Goal: Task Accomplishment & Management: Manage account settings

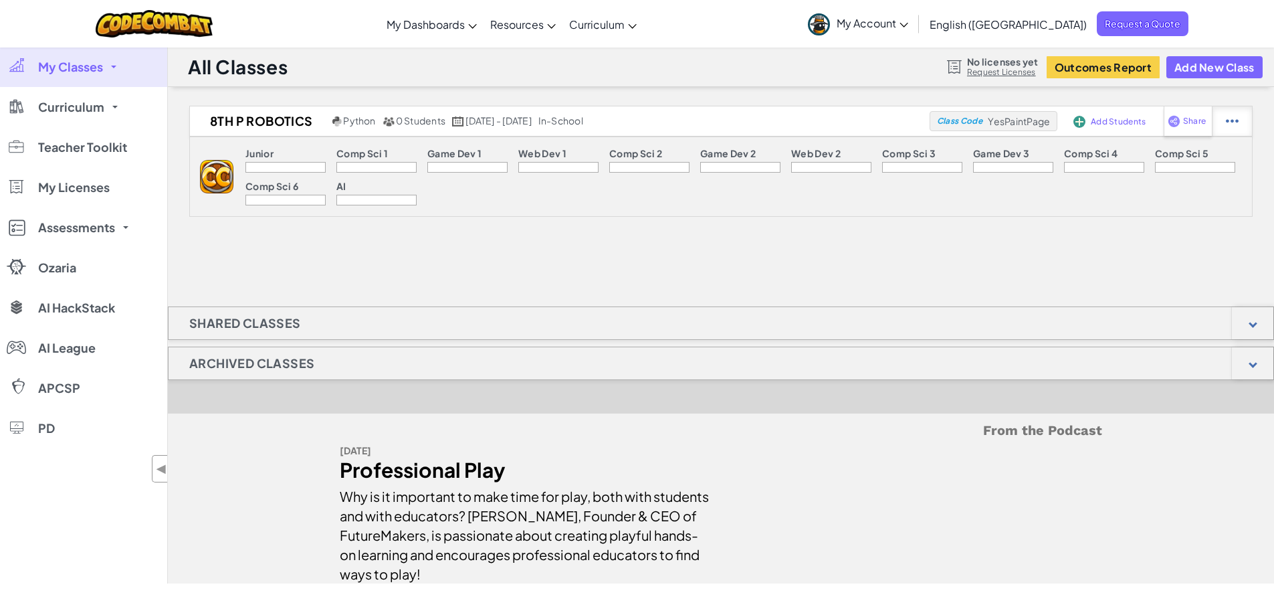
click at [1240, 117] on div at bounding box center [1232, 120] width 40 height 29
select select "blocks-and-code"
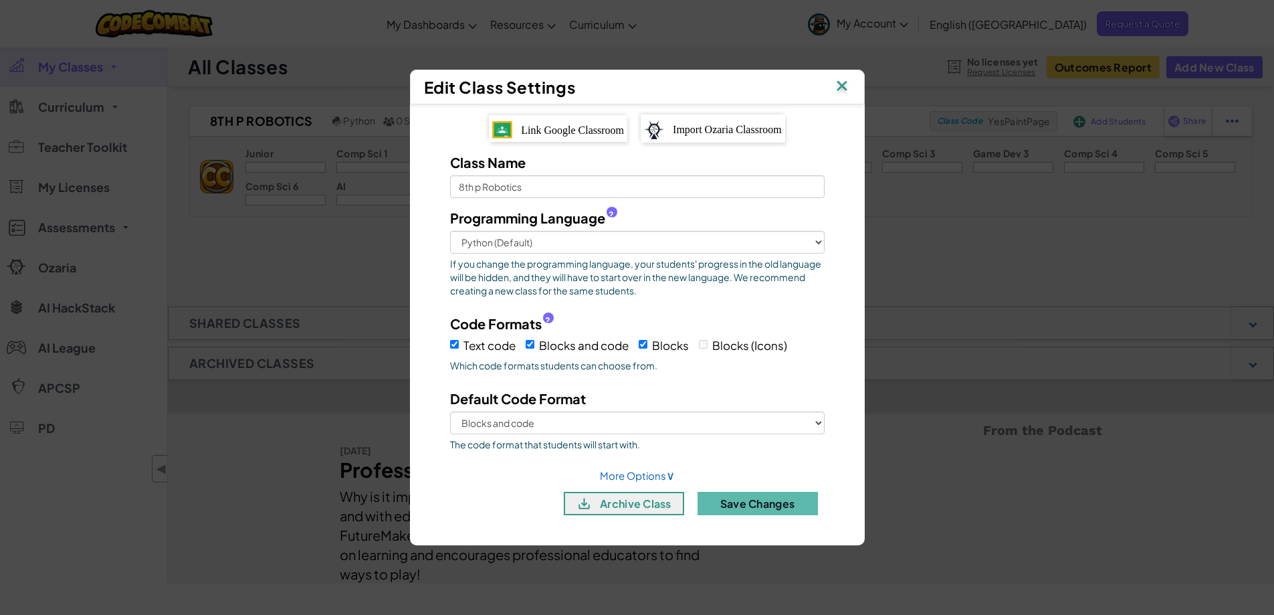
click at [558, 130] on span "Link Google Classroom" at bounding box center [572, 129] width 103 height 11
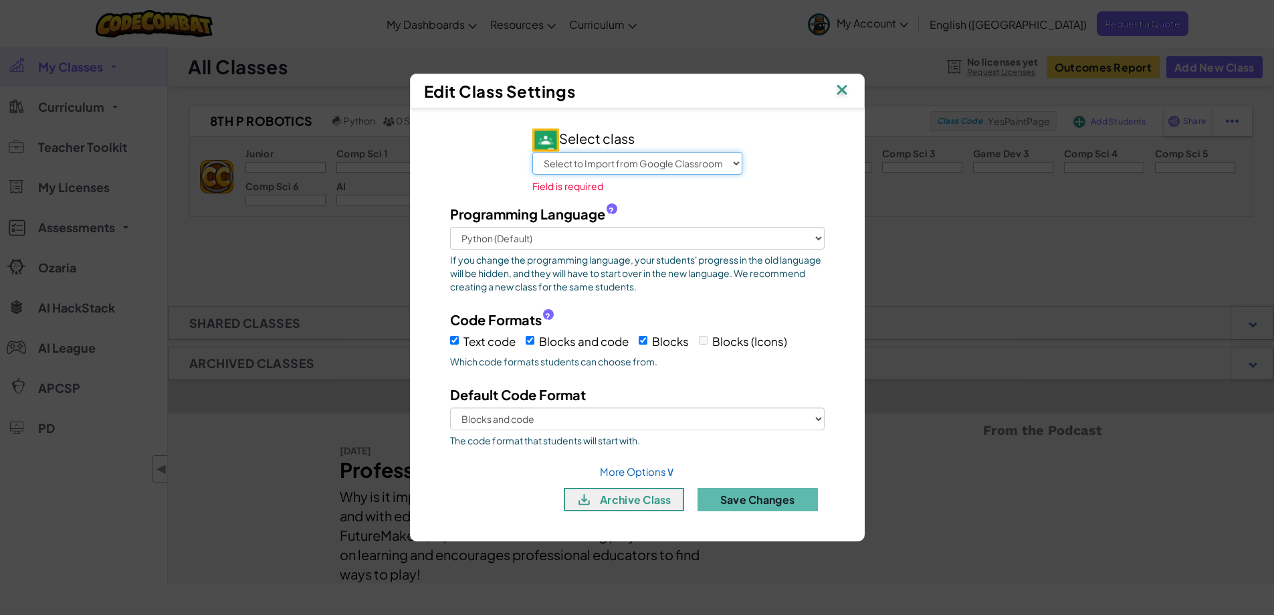
click at [725, 159] on select "Select to Import from Google Classroom 8th p Robotics 7th p Bio 6th p Bio 5th p…" at bounding box center [637, 163] width 210 height 23
select select "791728360183"
click at [532, 161] on select "Select to Import from Google Classroom 8th p Robotics 7th p Bio 6th p Bio 5th p…" at bounding box center [637, 163] width 210 height 23
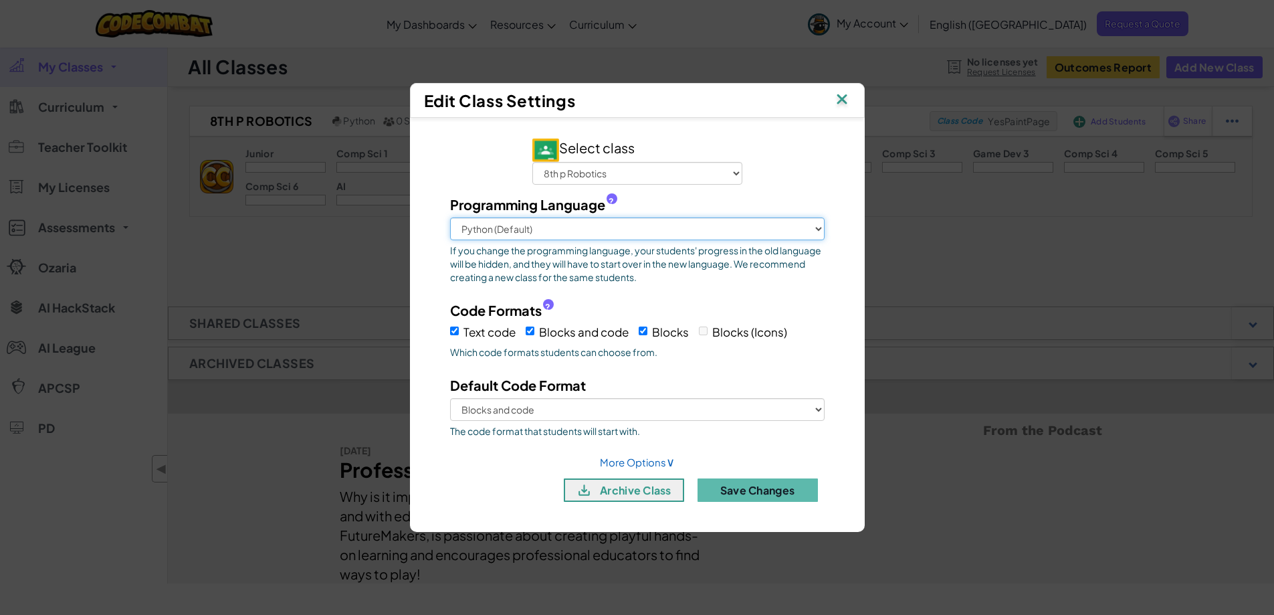
click at [813, 230] on select "Python (Default) JavaScript C++ [GEOGRAPHIC_DATA] (Experimental)" at bounding box center [637, 228] width 375 height 23
click at [839, 98] on img at bounding box center [841, 100] width 17 height 20
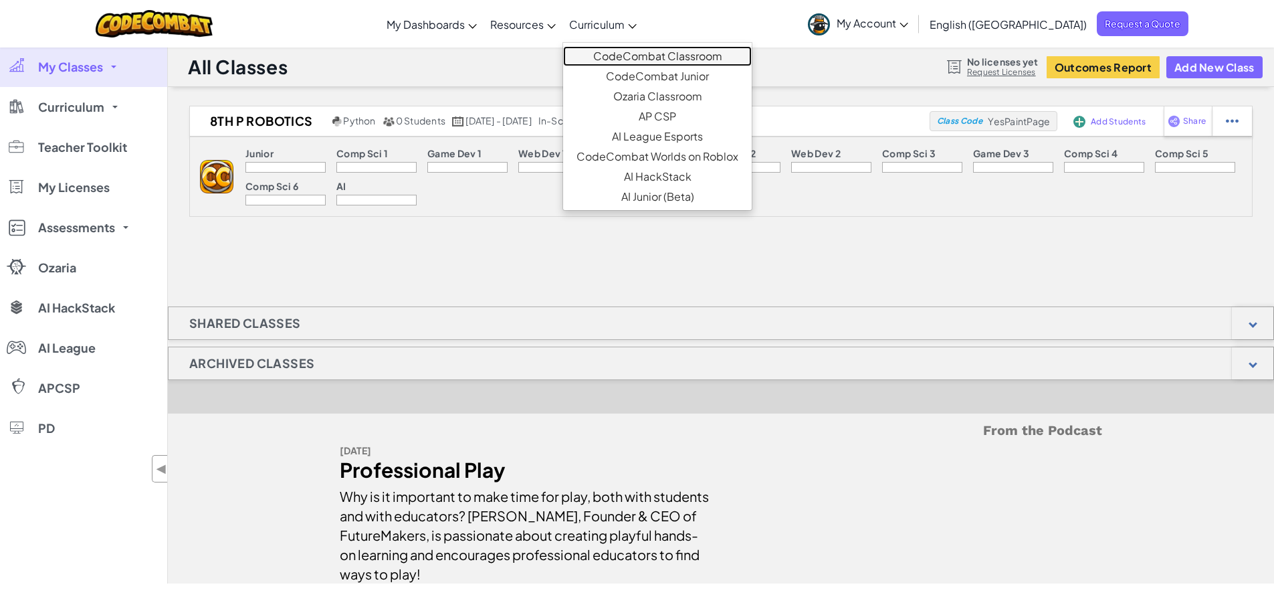
click at [672, 59] on link "CodeCombat Classroom" at bounding box center [657, 56] width 189 height 20
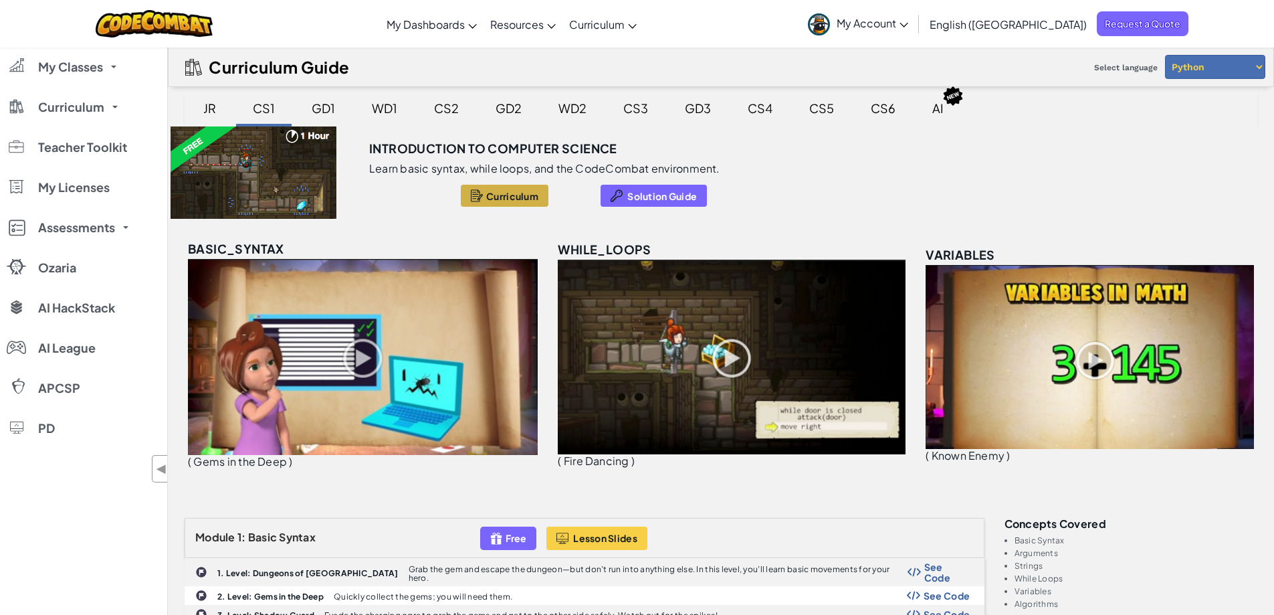
click at [510, 196] on span "Curriculum" at bounding box center [512, 196] width 52 height 11
